Goal: Navigation & Orientation: Find specific page/section

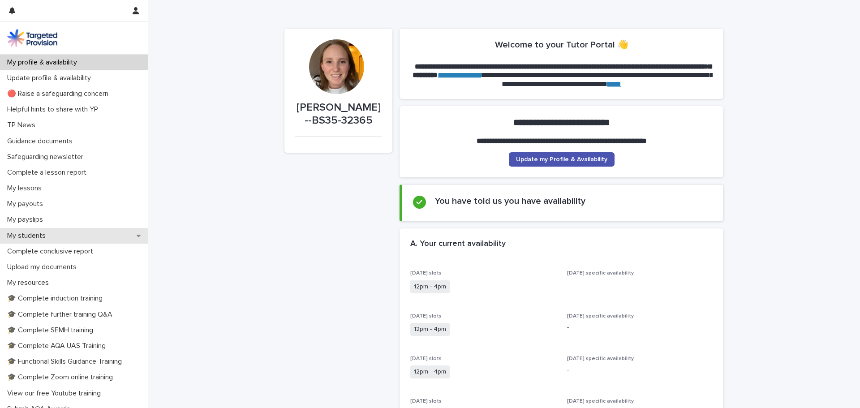
click at [58, 235] on div "My students" at bounding box center [74, 236] width 148 height 16
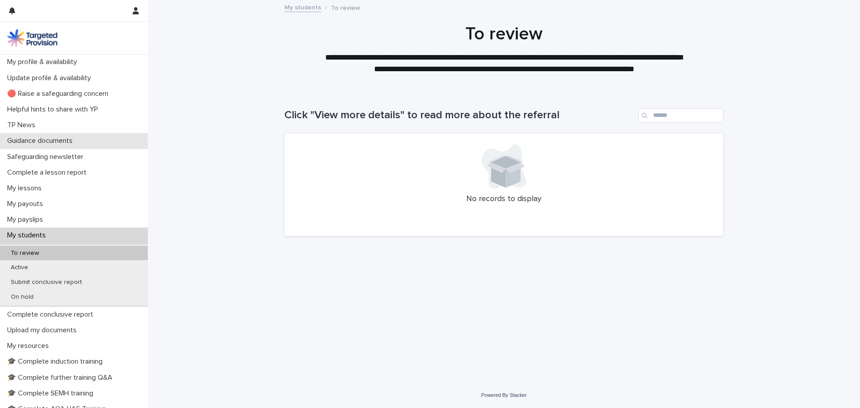
click at [43, 143] on p "Guidance documents" at bounding box center [42, 141] width 76 height 9
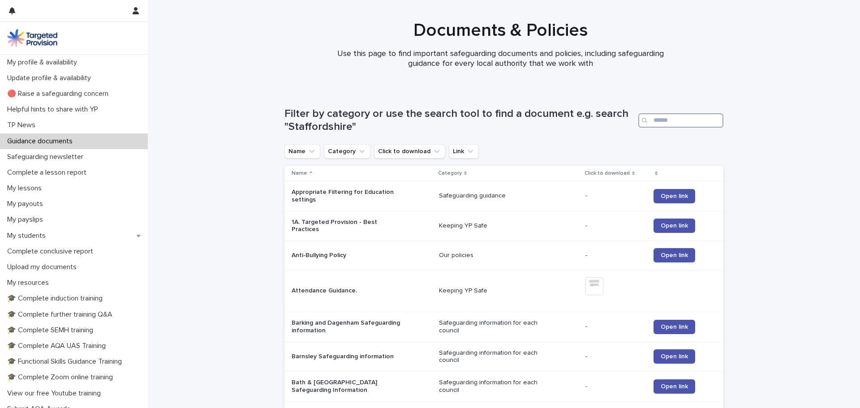
click at [653, 121] on input "Search" at bounding box center [680, 120] width 85 height 14
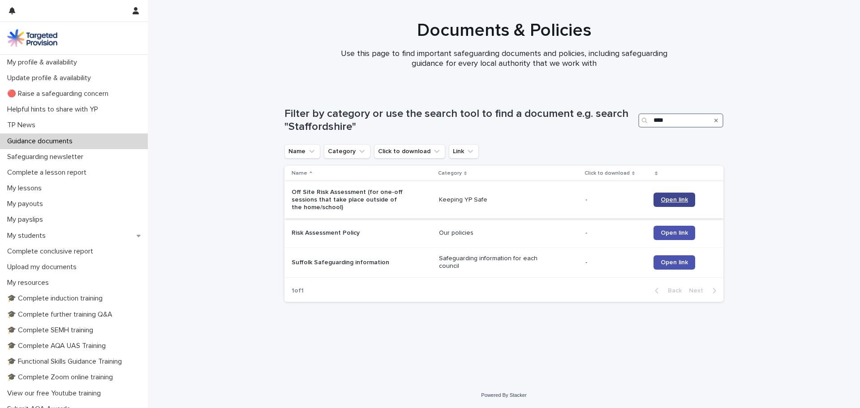
type input "****"
click at [671, 198] on span "Open link" at bounding box center [673, 200] width 27 height 6
click at [62, 188] on div "My lessons" at bounding box center [74, 188] width 148 height 16
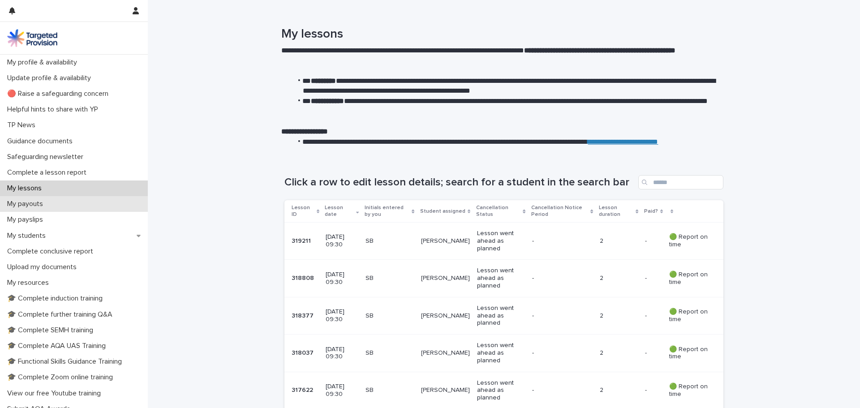
click at [61, 204] on div "My payouts" at bounding box center [74, 204] width 148 height 16
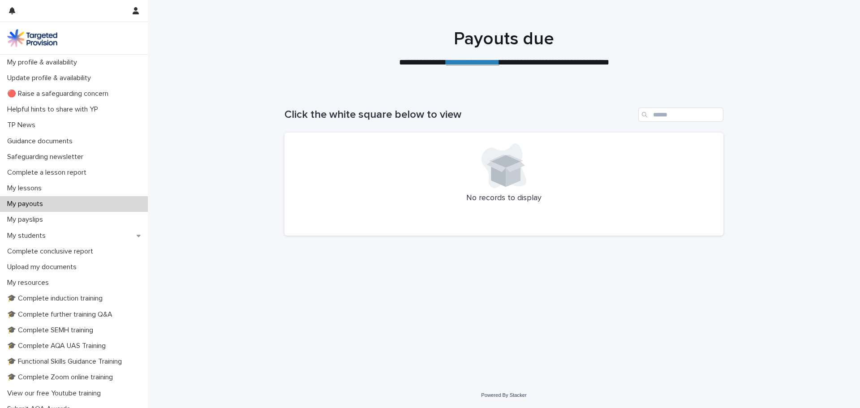
click at [467, 64] on link "**********" at bounding box center [472, 62] width 53 height 8
click at [53, 233] on div "My students" at bounding box center [74, 236] width 148 height 16
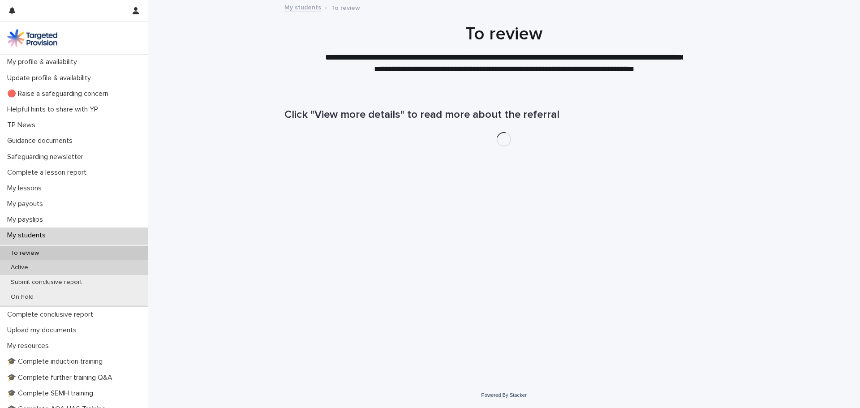
click at [52, 268] on div "Active" at bounding box center [74, 267] width 148 height 15
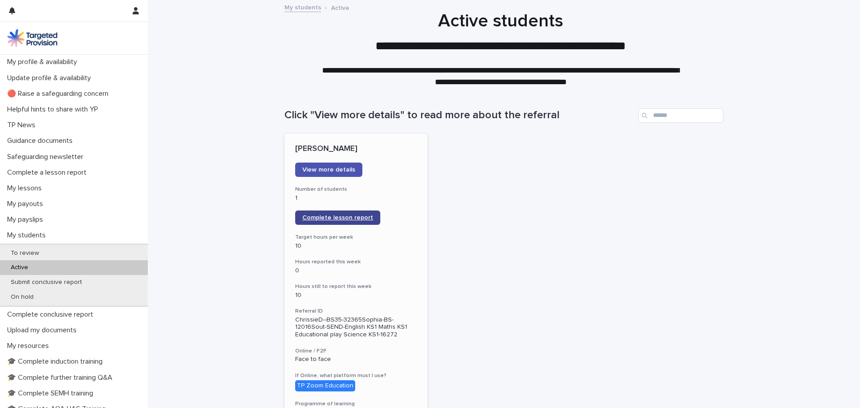
click at [330, 217] on span "Complete lesson report" at bounding box center [337, 217] width 71 height 6
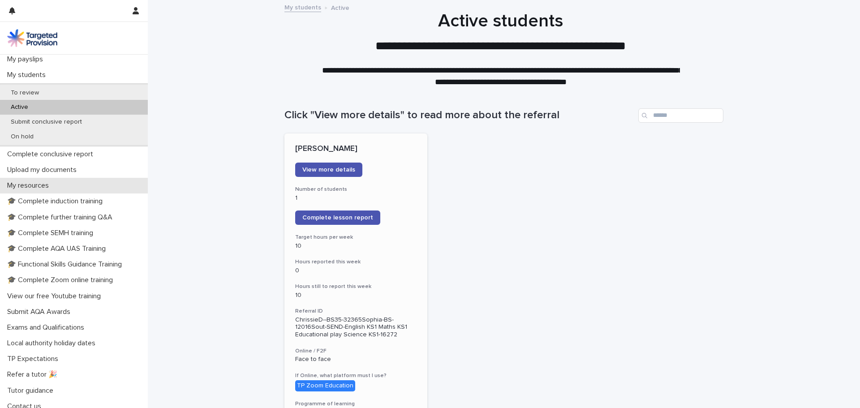
scroll to position [167, 0]
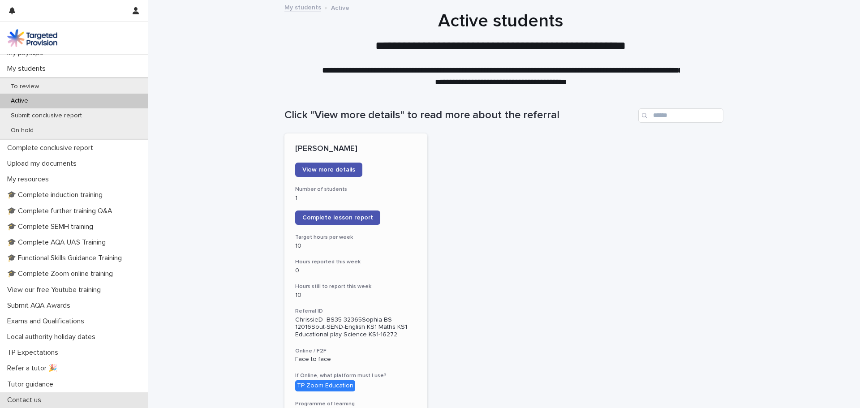
click at [34, 398] on p "Contact us" at bounding box center [26, 400] width 45 height 9
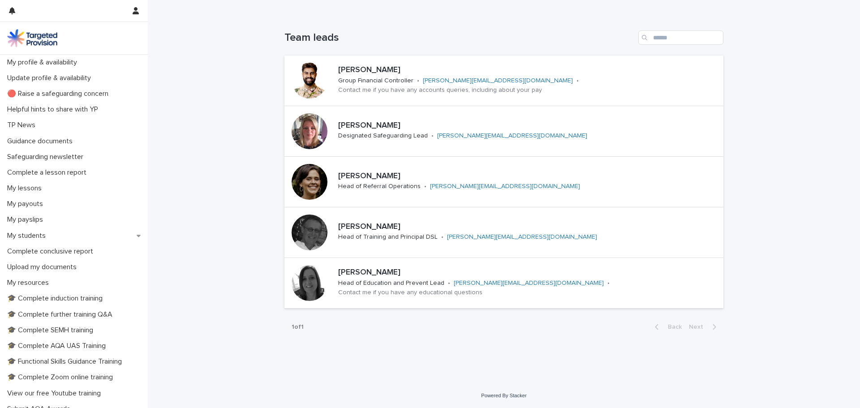
scroll to position [77, 0]
click at [441, 83] on link "[PERSON_NAME][EMAIL_ADDRESS][DOMAIN_NAME]" at bounding box center [498, 80] width 150 height 6
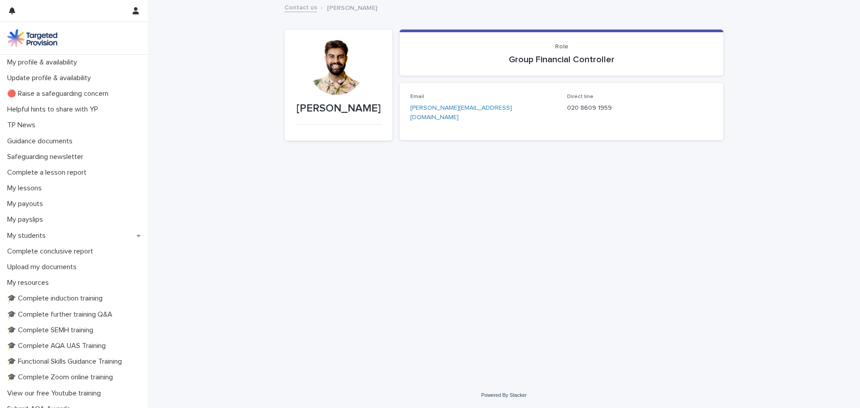
click at [437, 109] on link "[PERSON_NAME][EMAIL_ADDRESS][DOMAIN_NAME]" at bounding box center [461, 113] width 102 height 16
click at [56, 202] on div "My payouts" at bounding box center [74, 204] width 148 height 16
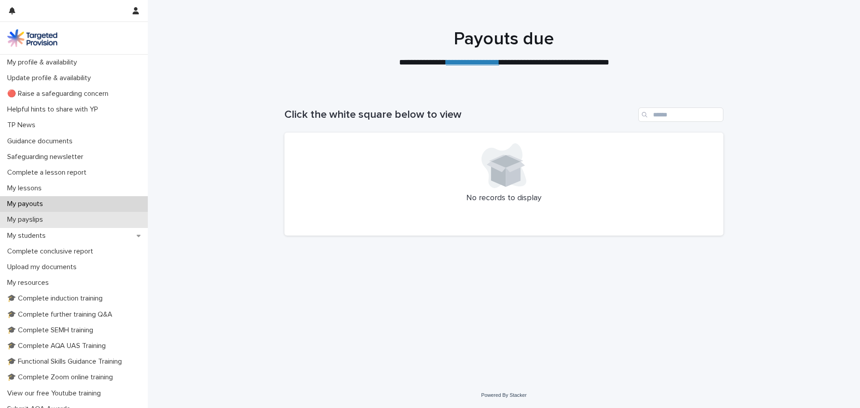
click at [51, 220] on div "My payslips" at bounding box center [74, 220] width 148 height 16
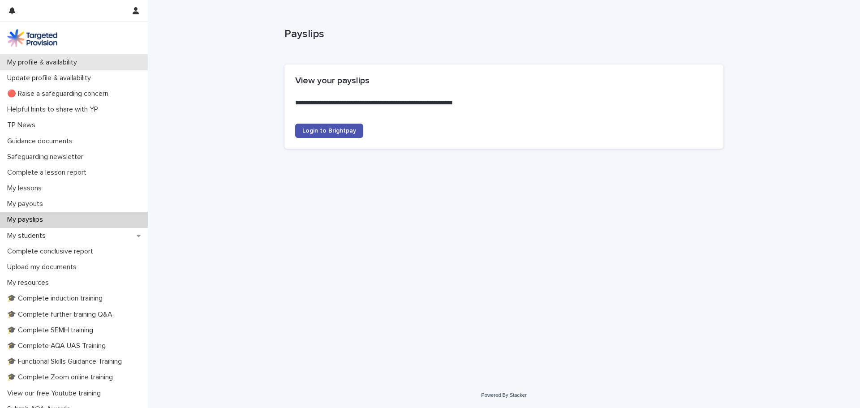
click at [68, 58] on p "My profile & availability" at bounding box center [44, 62] width 81 height 9
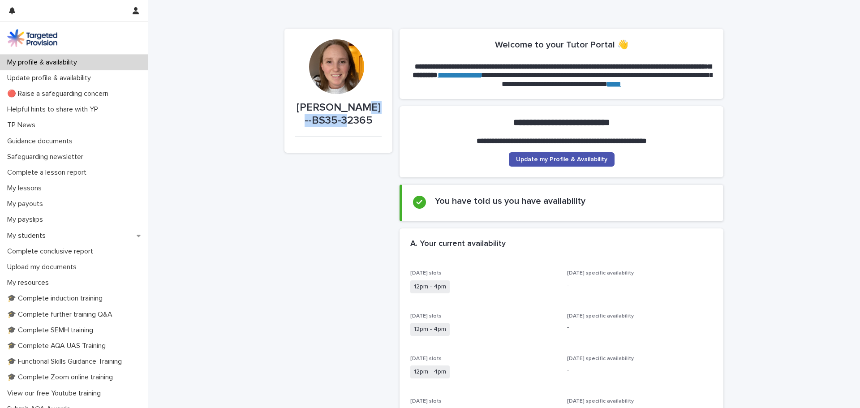
drag, startPoint x: 361, startPoint y: 123, endPoint x: 346, endPoint y: 108, distance: 20.9
click at [346, 108] on p "[PERSON_NAME]--BS35-32365" at bounding box center [338, 114] width 86 height 26
copy p "BS35-32365"
click at [54, 187] on div "My lessons" at bounding box center [74, 188] width 148 height 16
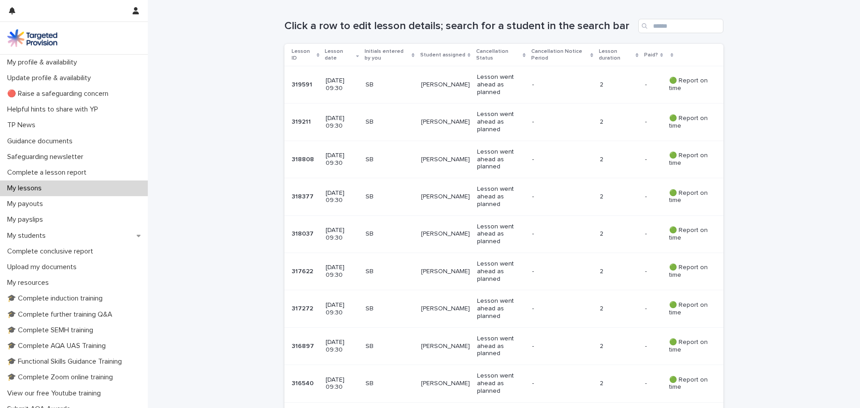
scroll to position [155, 0]
